Goal: Find contact information: Find contact information

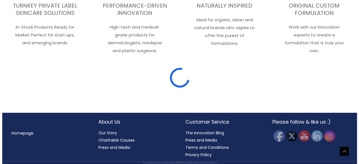
scroll to position [1249, 0]
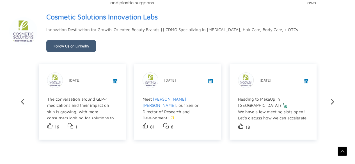
click at [312, 135] on div "Cosmetic Solutions Innovation Labs [DATE] Heading to MakeUp in [GEOGRAPHIC_DATA…" at bounding box center [272, 102] width 87 height 76
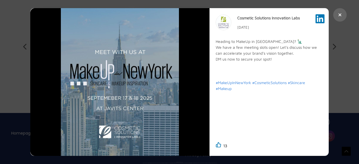
click at [337, 16] on button at bounding box center [339, 14] width 13 height 13
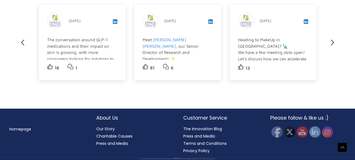
scroll to position [1031, 0]
click at [312, 126] on img at bounding box center [314, 131] width 11 height 11
click at [280, 130] on img at bounding box center [276, 132] width 12 height 12
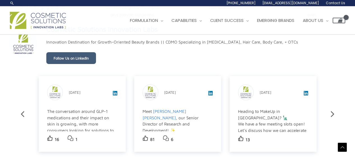
scroll to position [785, 0]
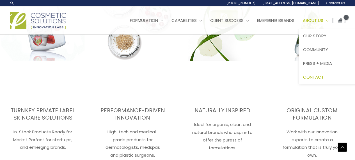
click at [320, 84] on link "Contact" at bounding box center [332, 77] width 67 height 14
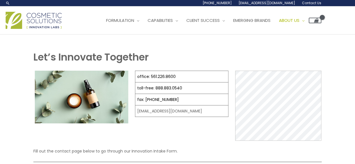
drag, startPoint x: 0, startPoint y: 0, endPoint x: 332, endPoint y: 11, distance: 332.1
click at [332, 11] on div "Main Menu Formulation Menu Toggle Research and Innovation Market Ready Formulas…" at bounding box center [177, 20] width 355 height 28
click at [298, 42] on link "Our Story" at bounding box center [308, 36] width 67 height 14
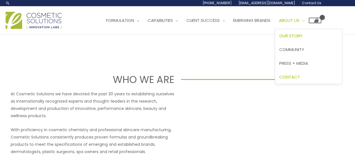
click at [300, 79] on span "Contact" at bounding box center [289, 77] width 21 height 6
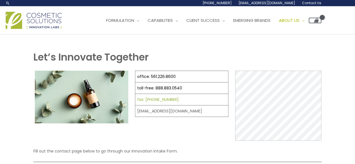
select select
